Goal: Information Seeking & Learning: Find specific fact

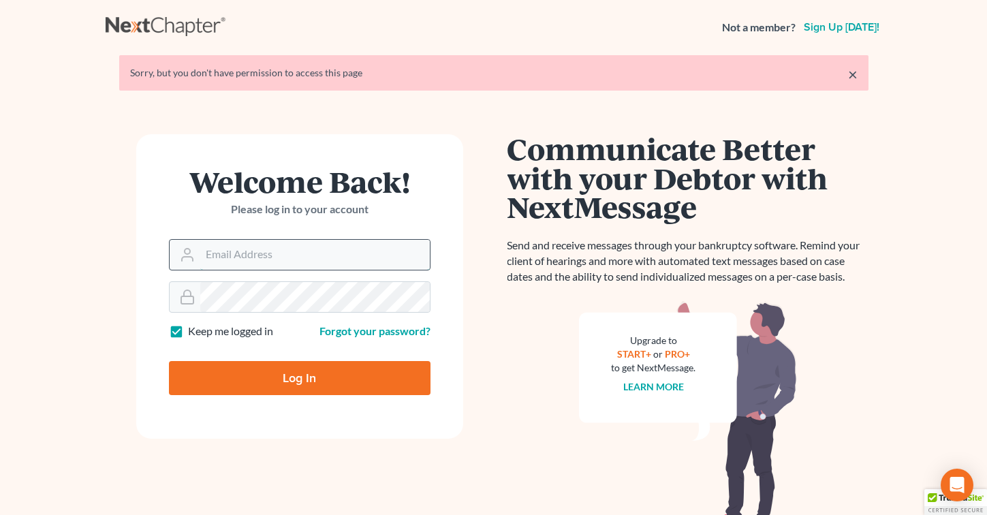
click at [232, 250] on input "Email Address" at bounding box center [315, 255] width 230 height 30
type input "[PERSON_NAME][EMAIL_ADDRESS][DOMAIN_NAME]"
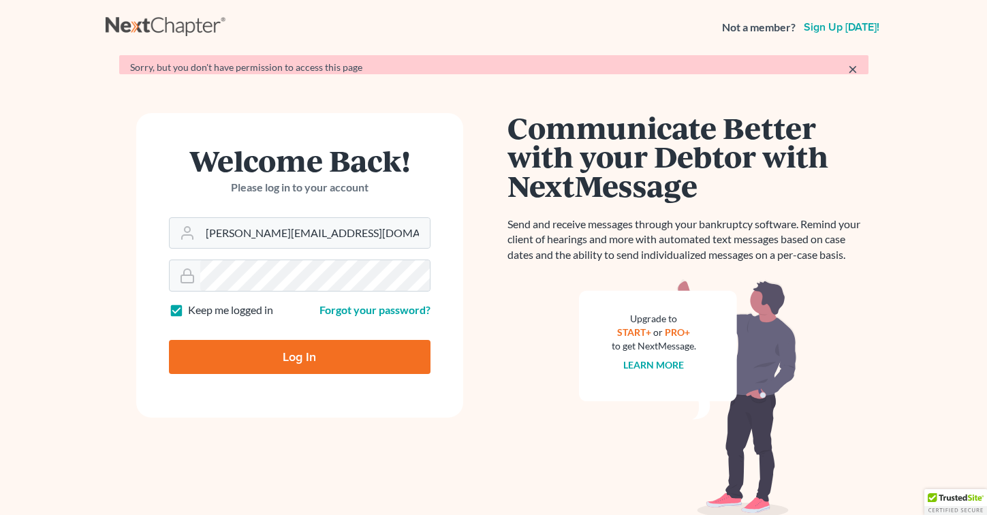
click at [296, 366] on input "Log In" at bounding box center [300, 357] width 262 height 34
type input "Thinking..."
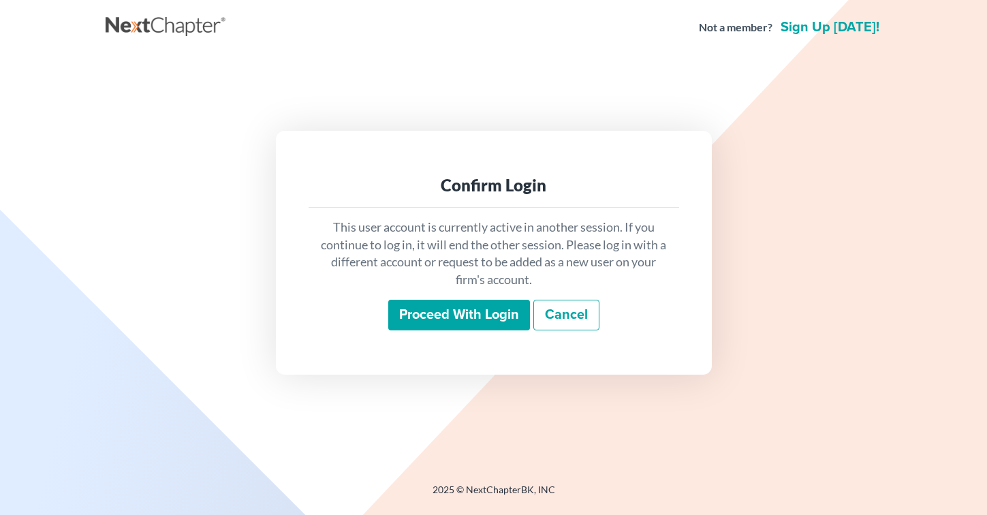
click at [449, 323] on input "Proceed with login" at bounding box center [459, 315] width 142 height 31
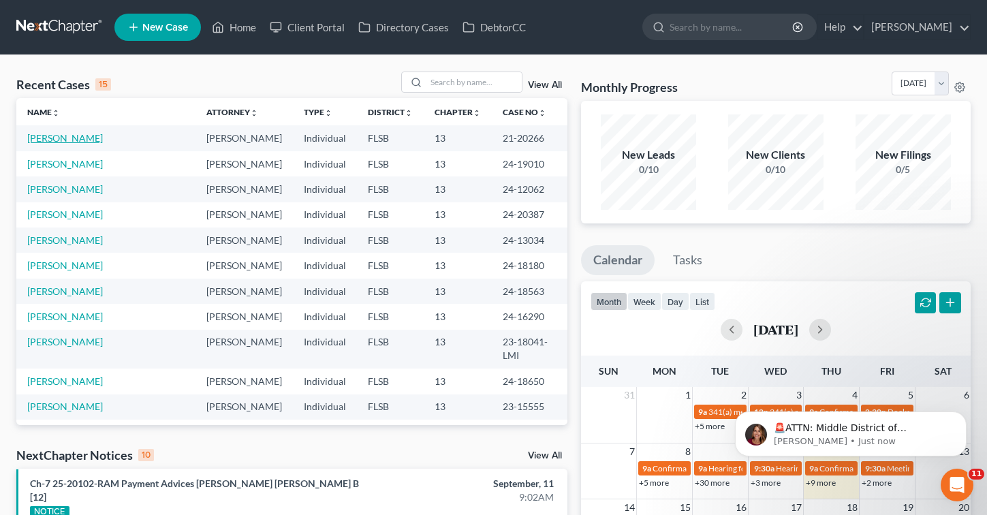
click at [31, 139] on link "[PERSON_NAME]" at bounding box center [65, 138] width 76 height 12
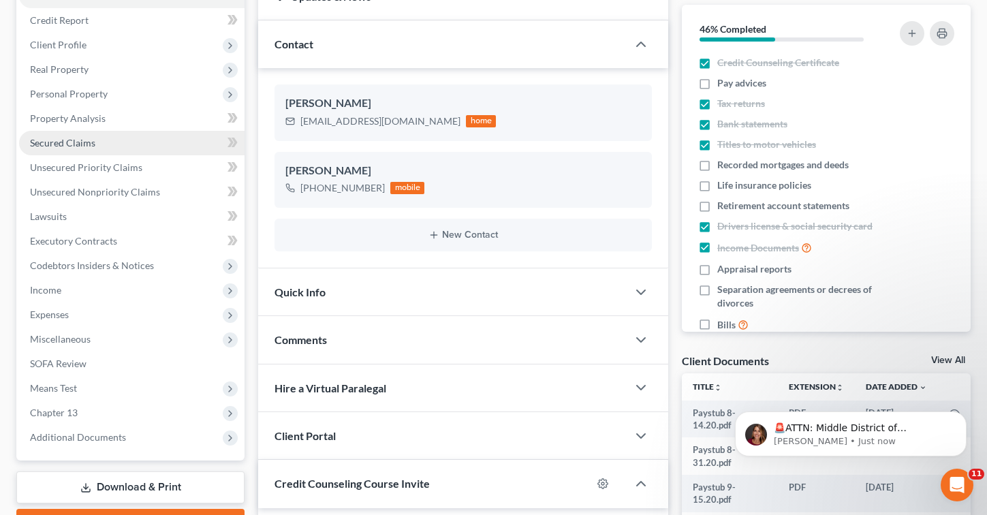
scroll to position [170, 0]
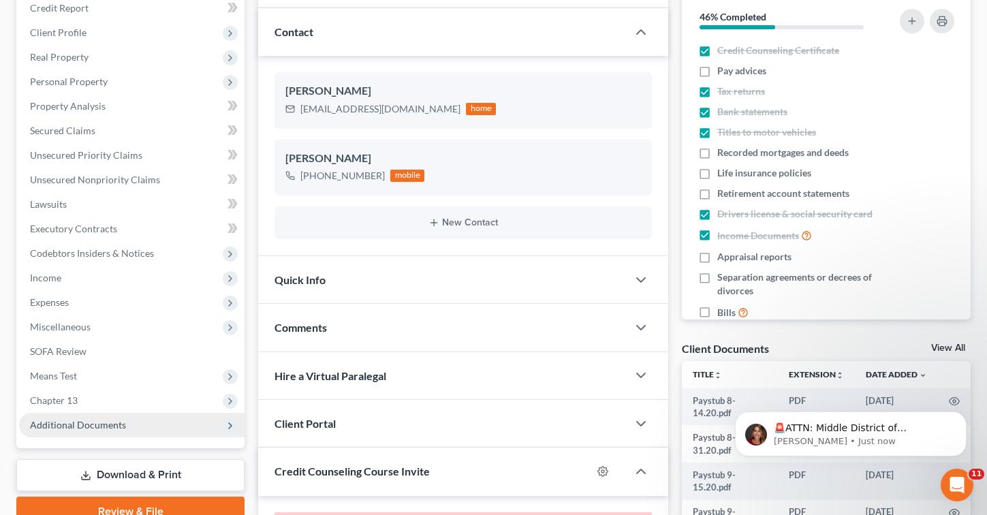
click at [75, 433] on span "Additional Documents" at bounding box center [132, 425] width 226 height 25
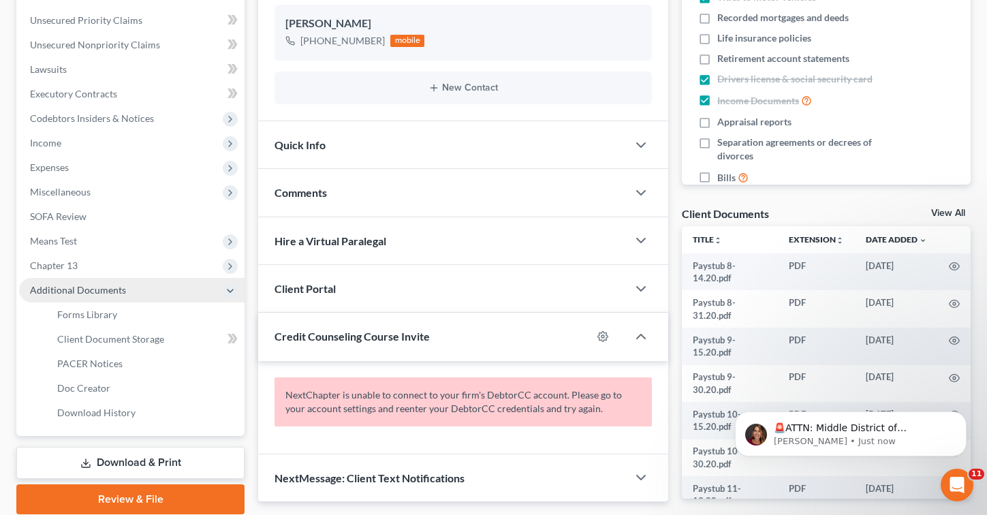
scroll to position [307, 0]
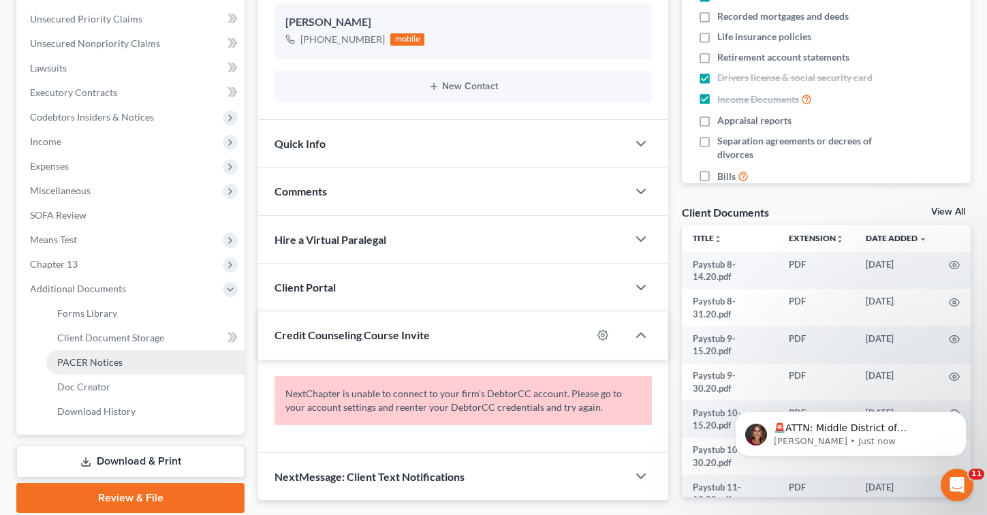
click at [110, 365] on span "PACER Notices" at bounding box center [89, 362] width 65 height 12
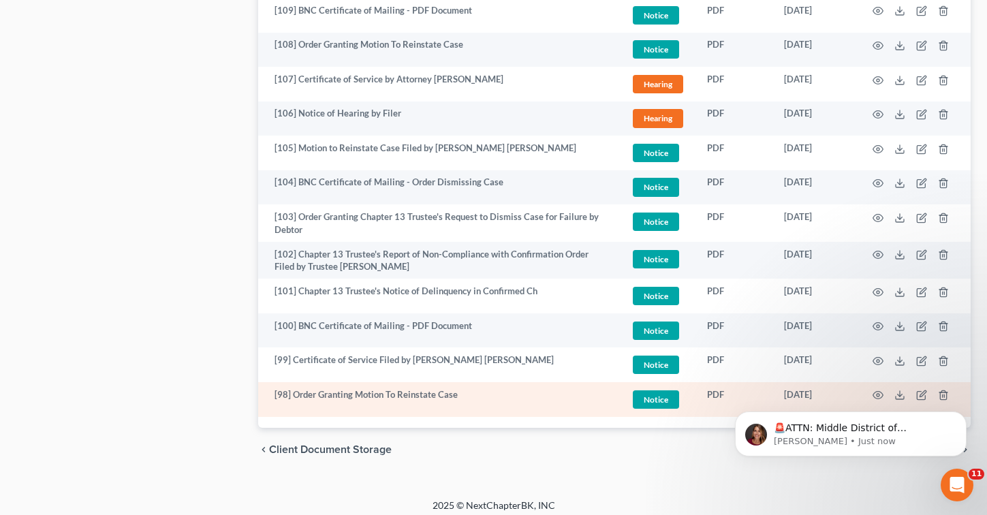
scroll to position [1299, 0]
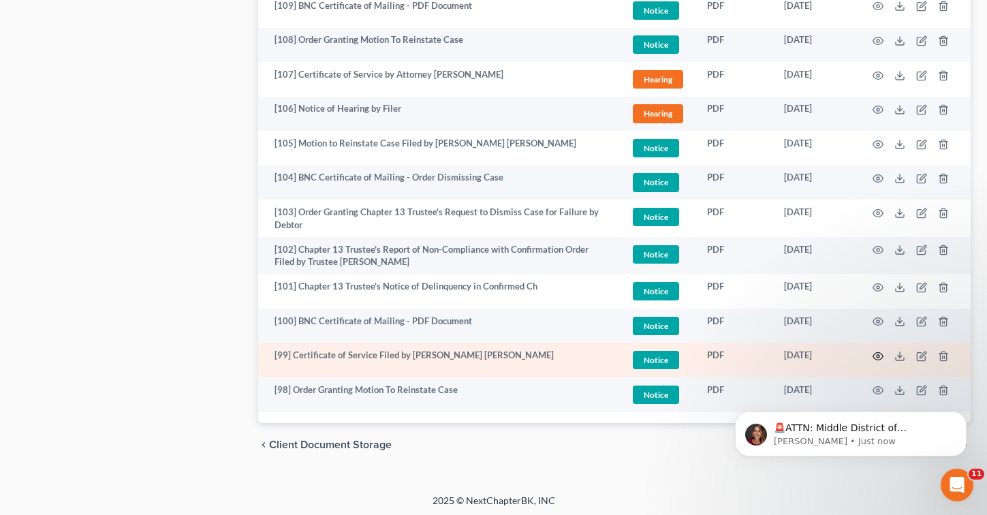
click at [878, 355] on circle "button" at bounding box center [878, 356] width 3 height 3
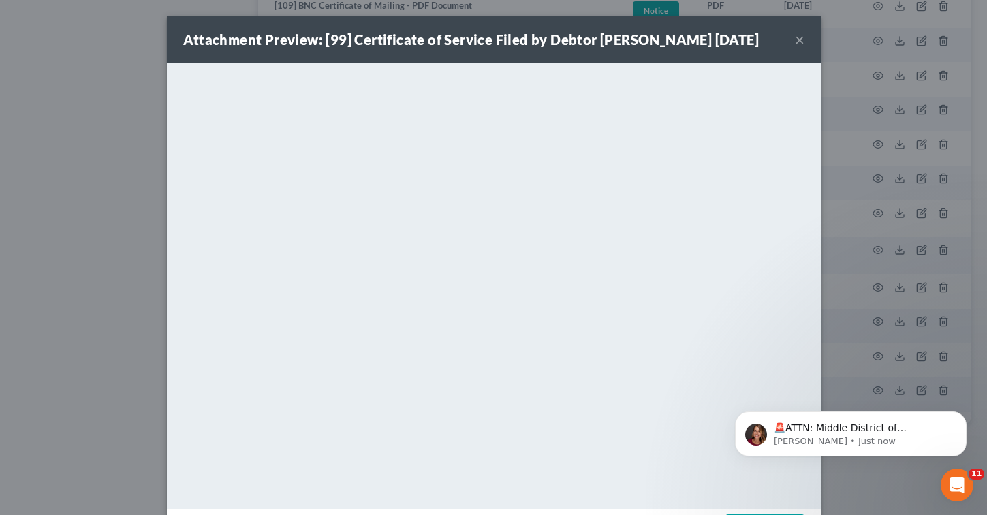
click at [801, 48] on button "×" at bounding box center [800, 39] width 10 height 16
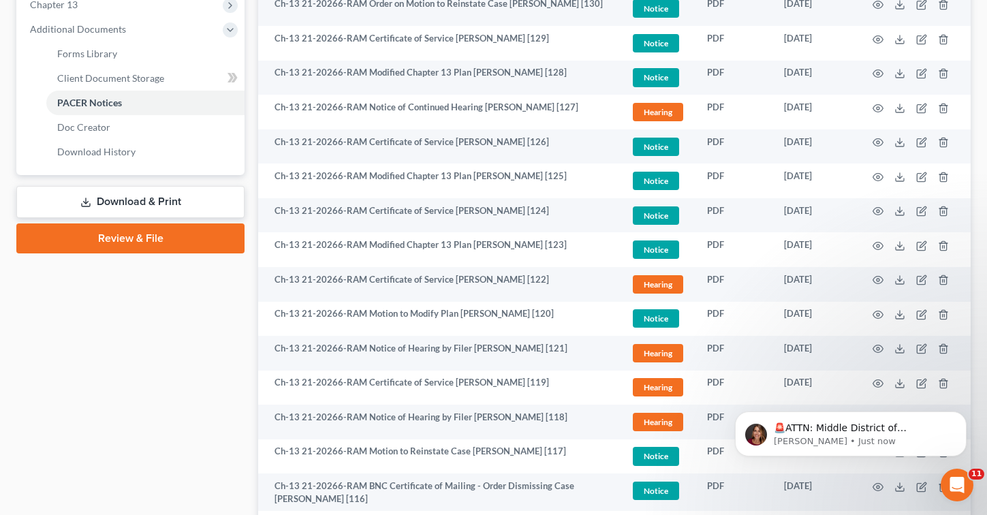
scroll to position [0, 0]
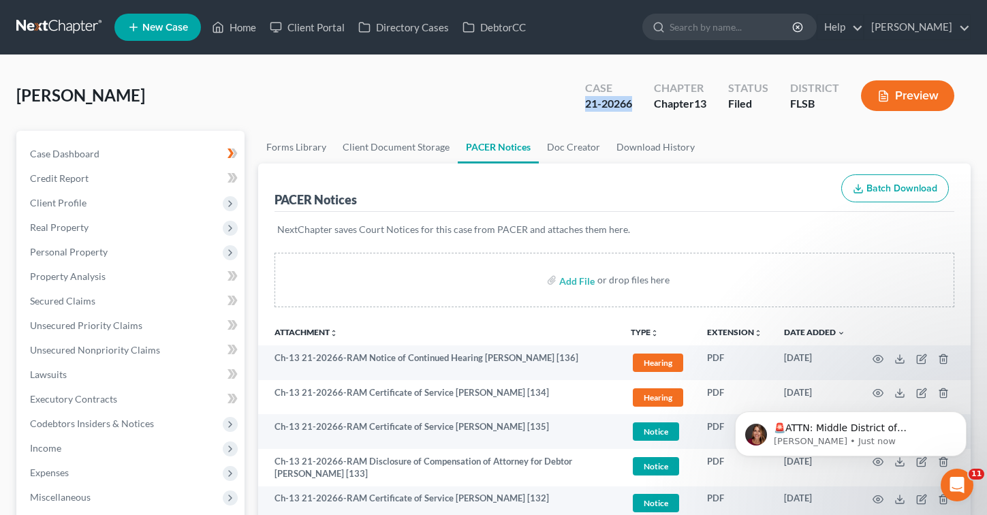
drag, startPoint x: 579, startPoint y: 101, endPoint x: 637, endPoint y: 99, distance: 57.3
click at [637, 99] on div "Case 21-20266" at bounding box center [608, 97] width 69 height 40
copy div "21-20266"
